Goal: Transaction & Acquisition: Purchase product/service

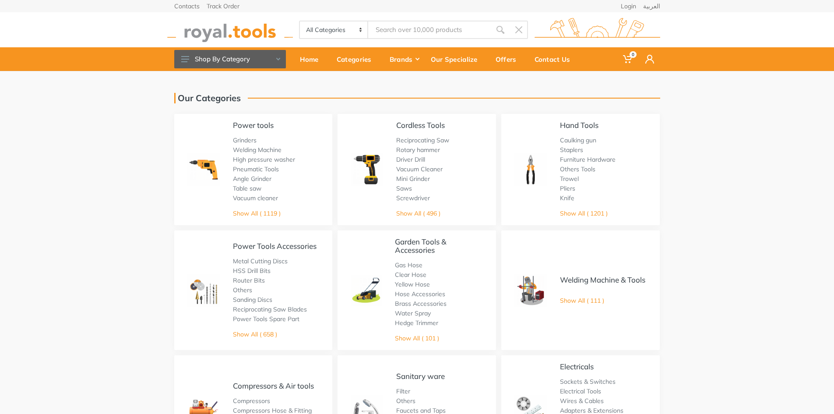
click at [534, 164] on img at bounding box center [530, 169] width 32 height 32
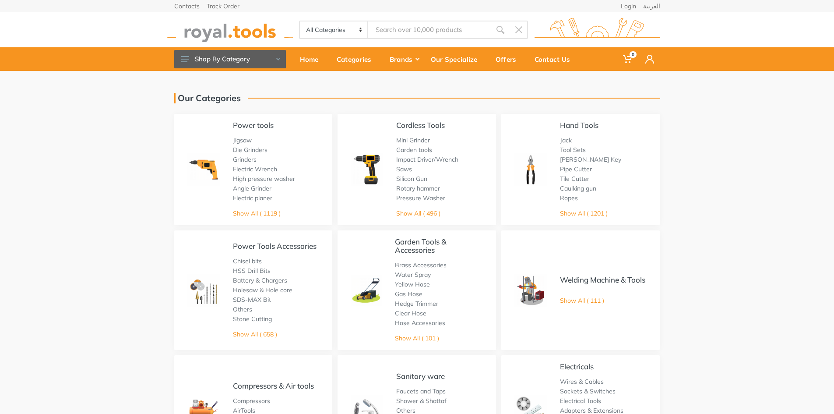
click at [547, 182] on img at bounding box center [530, 169] width 32 height 32
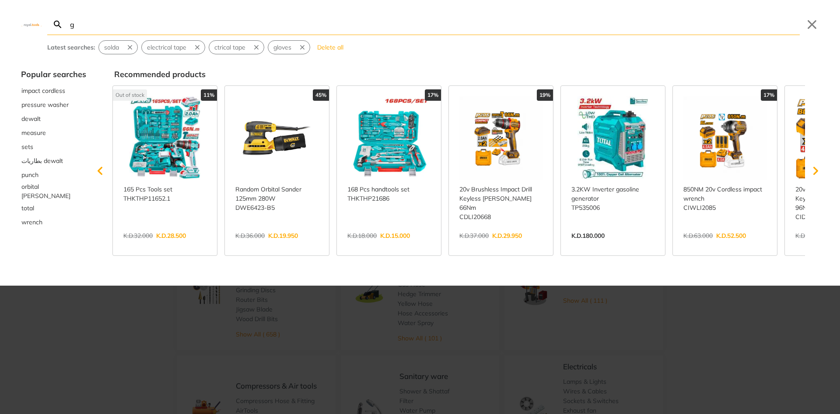
type input "g"
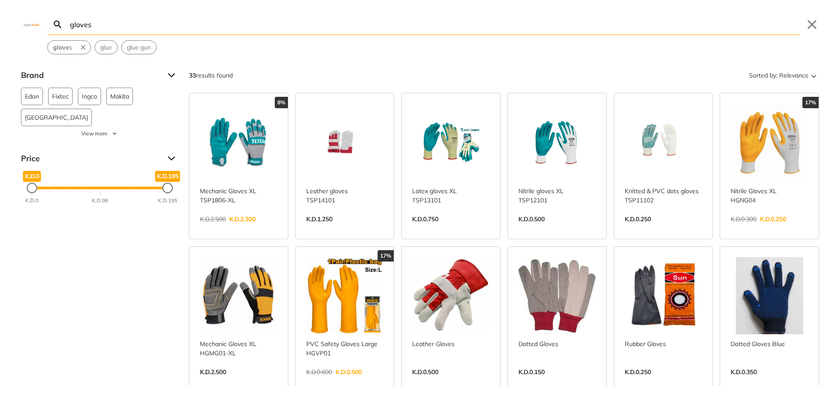
type input "gloves"
click at [232, 381] on link "View more →" at bounding box center [238, 381] width 77 height 0
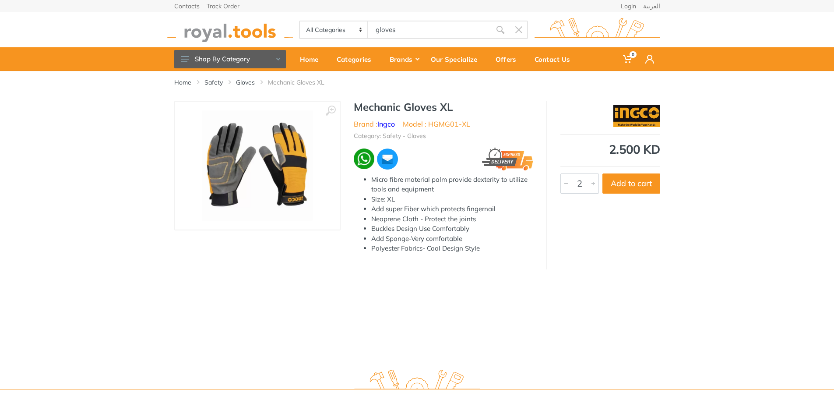
click at [590, 184] on div at bounding box center [593, 183] width 11 height 19
drag, startPoint x: 590, startPoint y: 184, endPoint x: 612, endPoint y: 186, distance: 22.4
click at [593, 184] on div at bounding box center [593, 183] width 11 height 19
click at [612, 186] on button "Add to cart" at bounding box center [631, 183] width 58 height 20
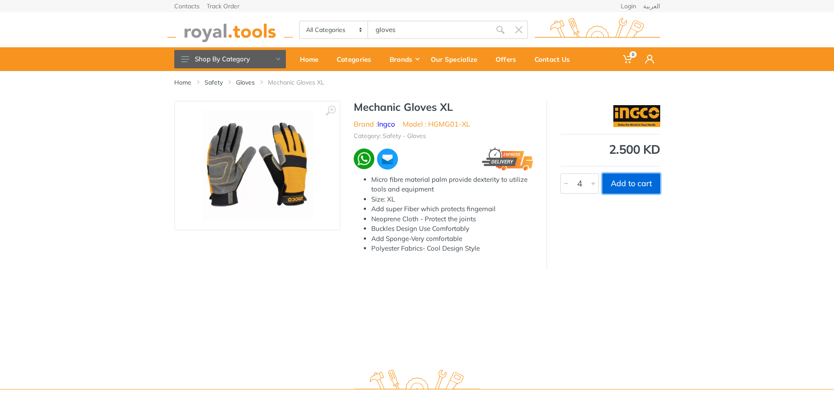
type input "1"
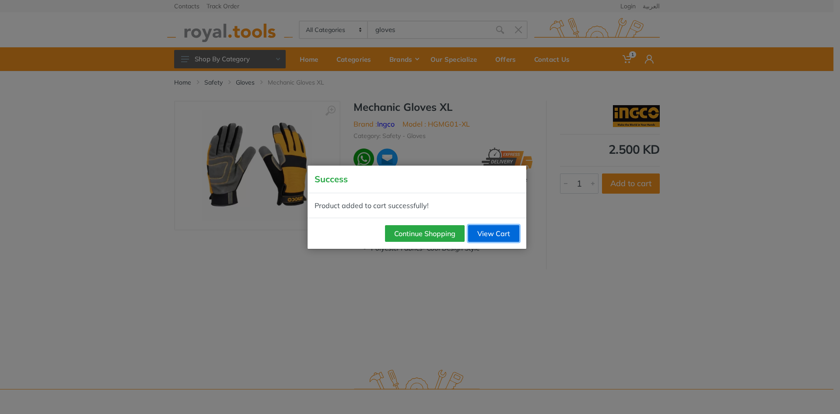
click at [498, 235] on link "View Cart" at bounding box center [493, 233] width 51 height 17
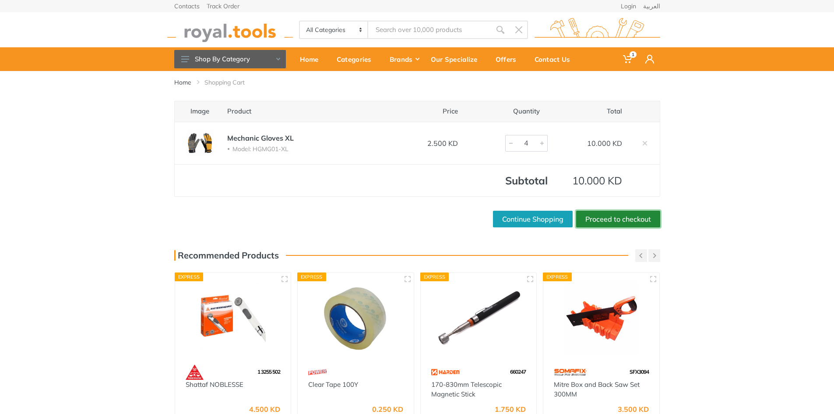
click at [604, 219] on link "Proceed to checkout" at bounding box center [618, 219] width 84 height 17
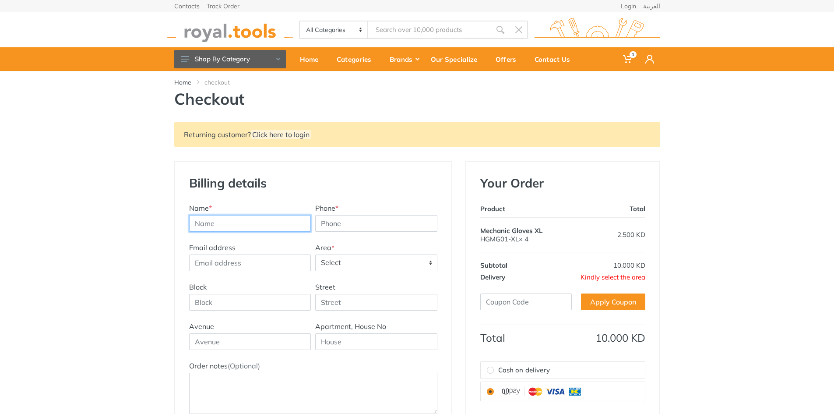
click at [265, 225] on input "text" at bounding box center [250, 223] width 122 height 17
type input "Yacoubraj"
click at [231, 224] on input "Yacoubraj" at bounding box center [250, 223] width 122 height 17
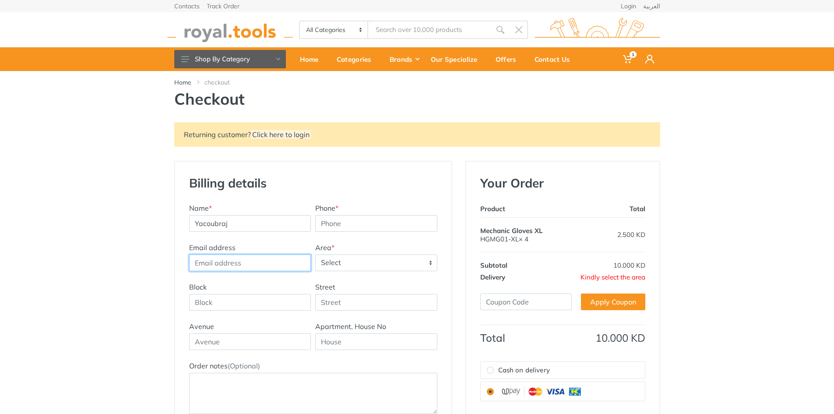
click at [237, 265] on input "Email address" at bounding box center [250, 262] width 122 height 17
type input "[EMAIL_ADDRESS][DOMAIN_NAME]"
click at [245, 261] on input "[EMAIL_ADDRESS][DOMAIN_NAME]" at bounding box center [250, 262] width 122 height 17
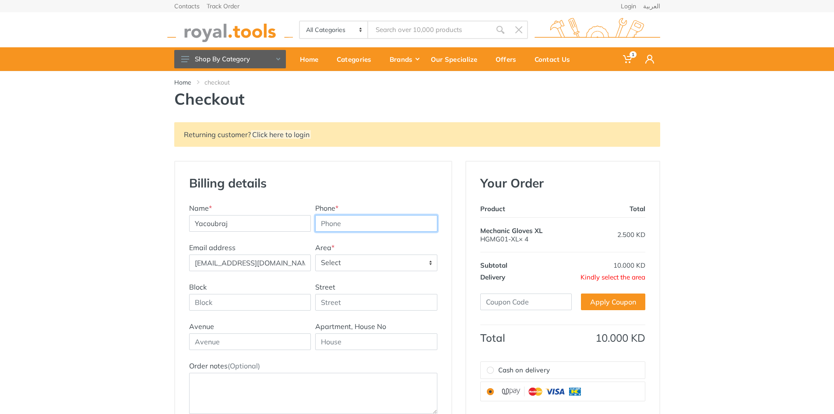
click at [338, 223] on input "Phone *" at bounding box center [376, 223] width 122 height 17
click at [429, 222] on input "1" at bounding box center [376, 223] width 122 height 17
type input "0"
click at [431, 226] on input "0" at bounding box center [376, 223] width 122 height 17
click at [388, 221] on input "0" at bounding box center [376, 223] width 122 height 17
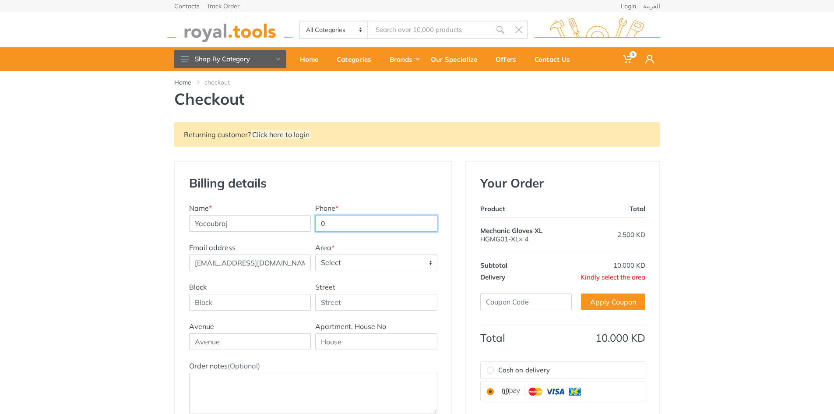
click at [388, 221] on input "0" at bounding box center [376, 223] width 122 height 17
type input "65046655"
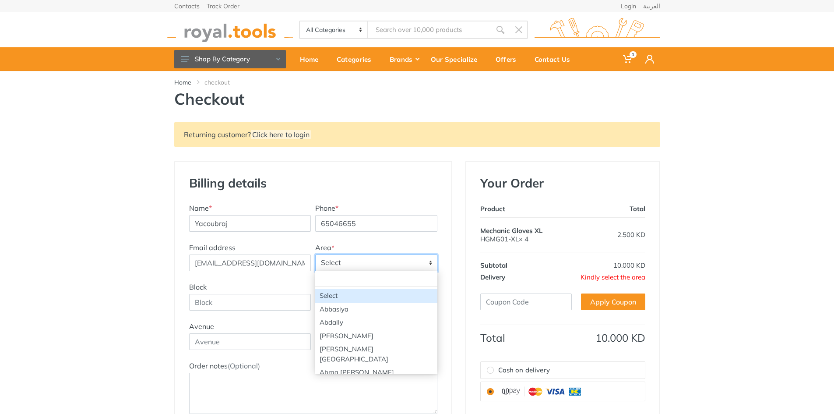
click at [382, 260] on span "Select" at bounding box center [376, 263] width 121 height 16
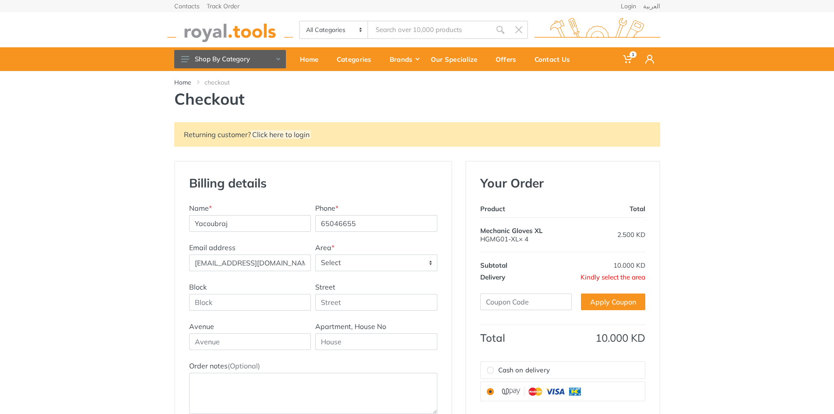
click at [358, 200] on div "Billing details New Address" at bounding box center [313, 188] width 253 height 27
click at [356, 216] on input "65046655" at bounding box center [376, 223] width 122 height 17
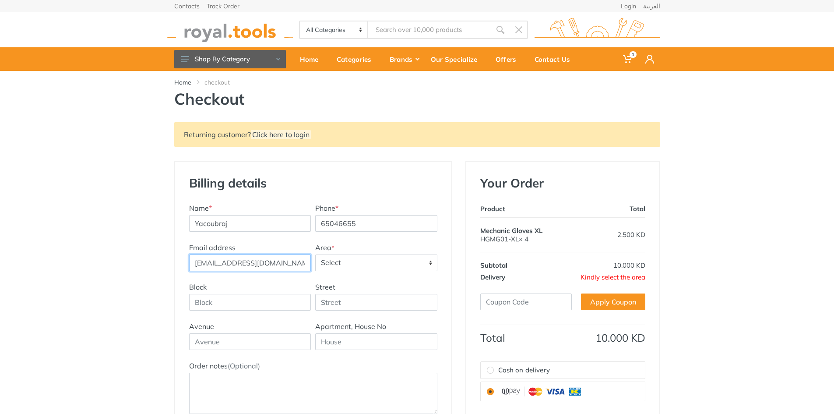
click at [227, 264] on input "[EMAIL_ADDRESS][DOMAIN_NAME]" at bounding box center [250, 262] width 122 height 17
click at [342, 223] on input "65046655" at bounding box center [376, 223] width 122 height 17
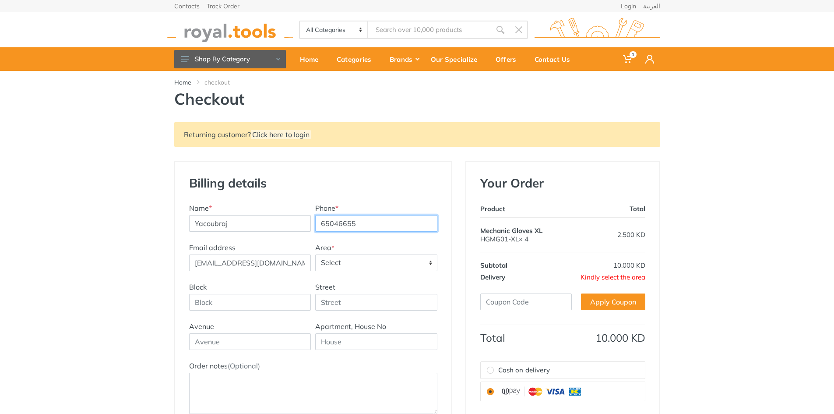
click at [342, 223] on input "65046655" at bounding box center [376, 223] width 122 height 17
